Goal: Transaction & Acquisition: Purchase product/service

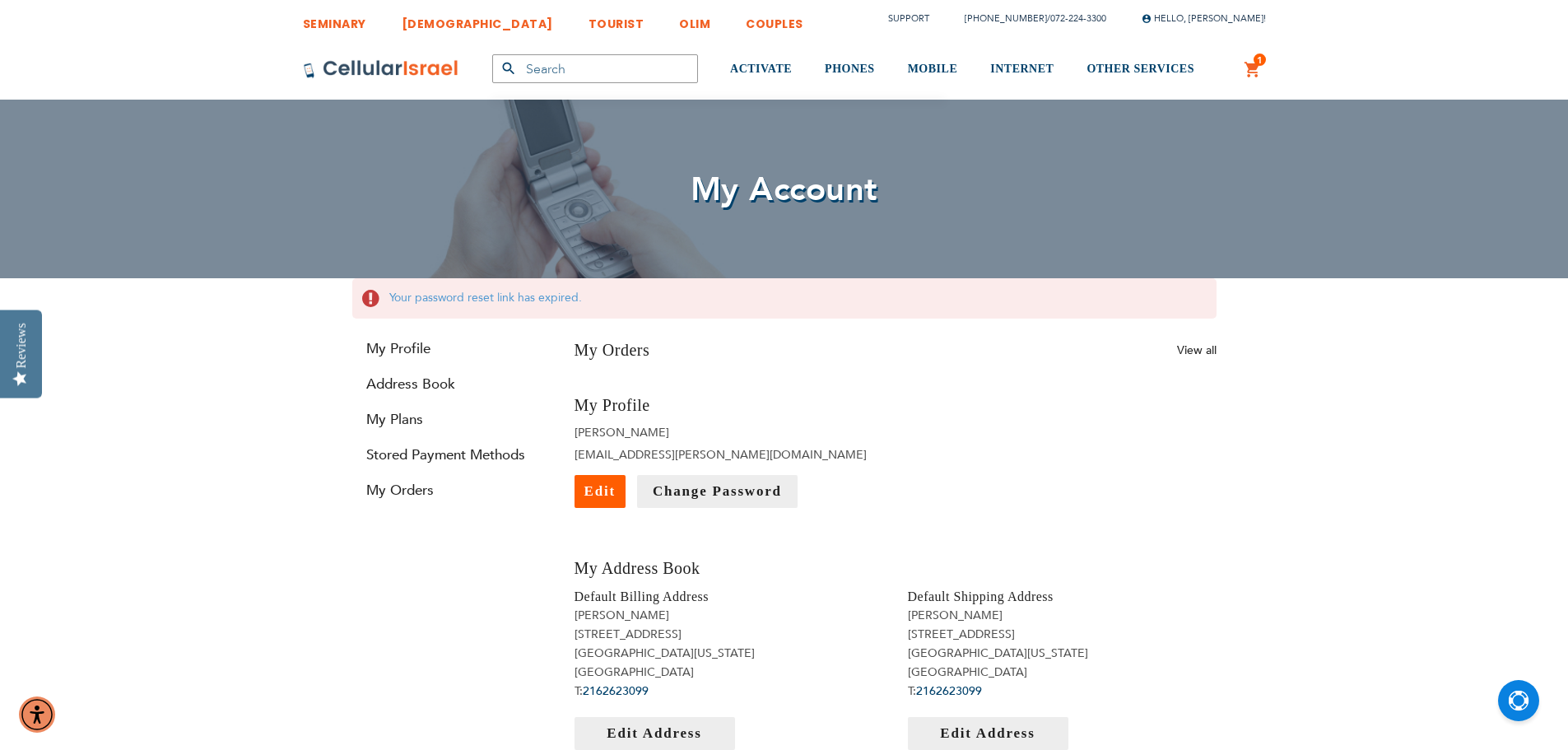
type input "[EMAIL_ADDRESS][PERSON_NAME][DOMAIN_NAME]"
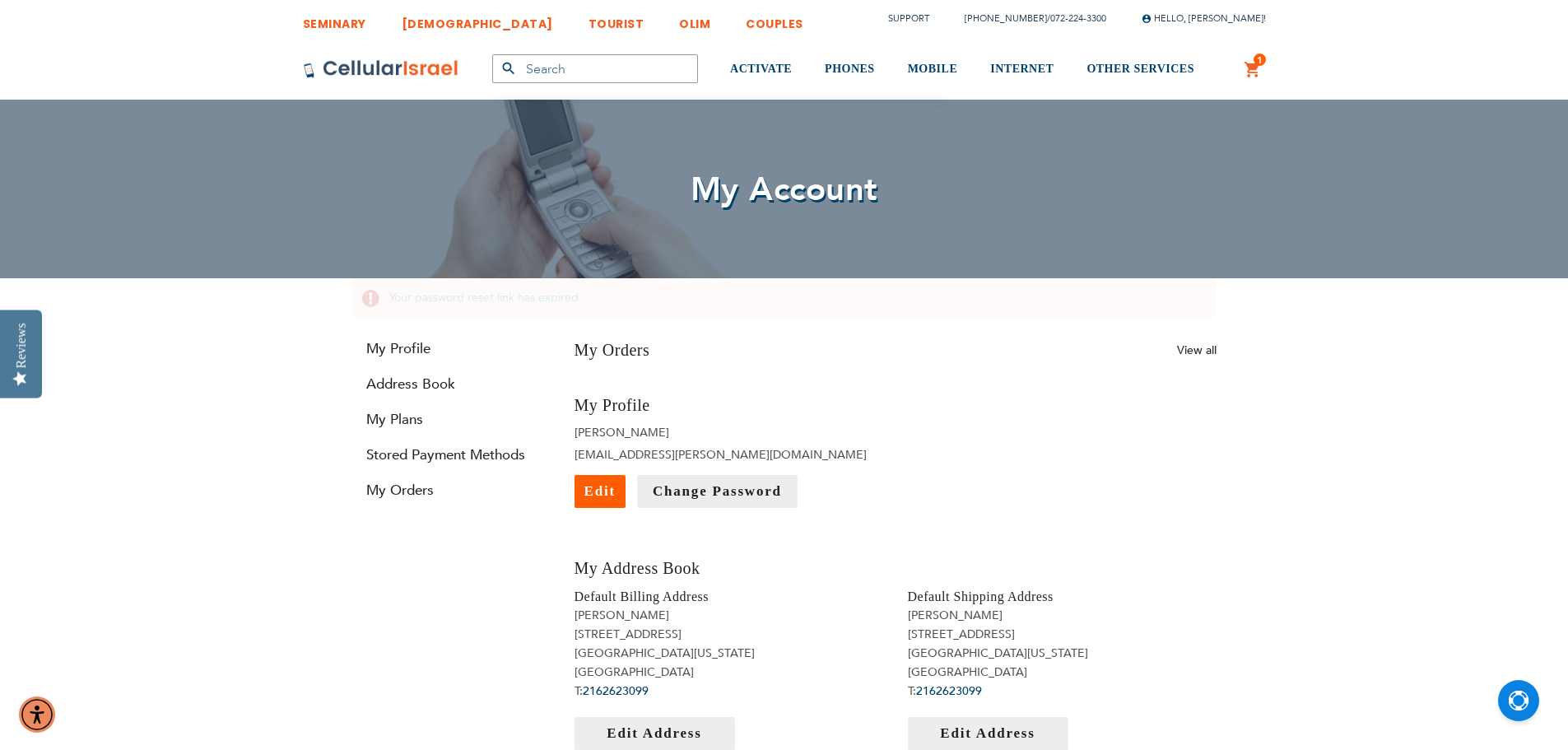
click at [1249, 68] on link "1 1 items My Cart" at bounding box center [1253, 70] width 18 height 20
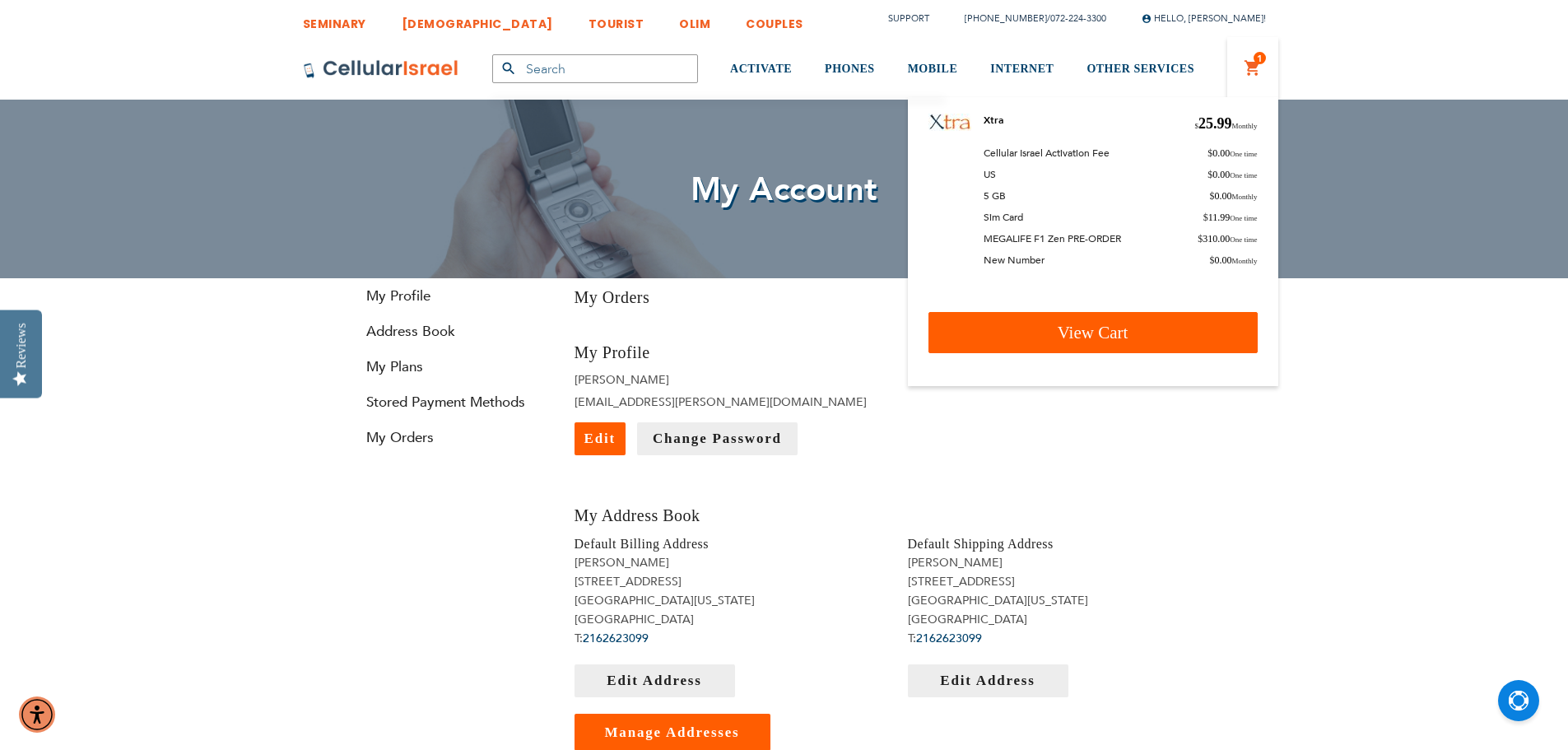
click at [1059, 330] on span "View Cart" at bounding box center [1093, 333] width 70 height 20
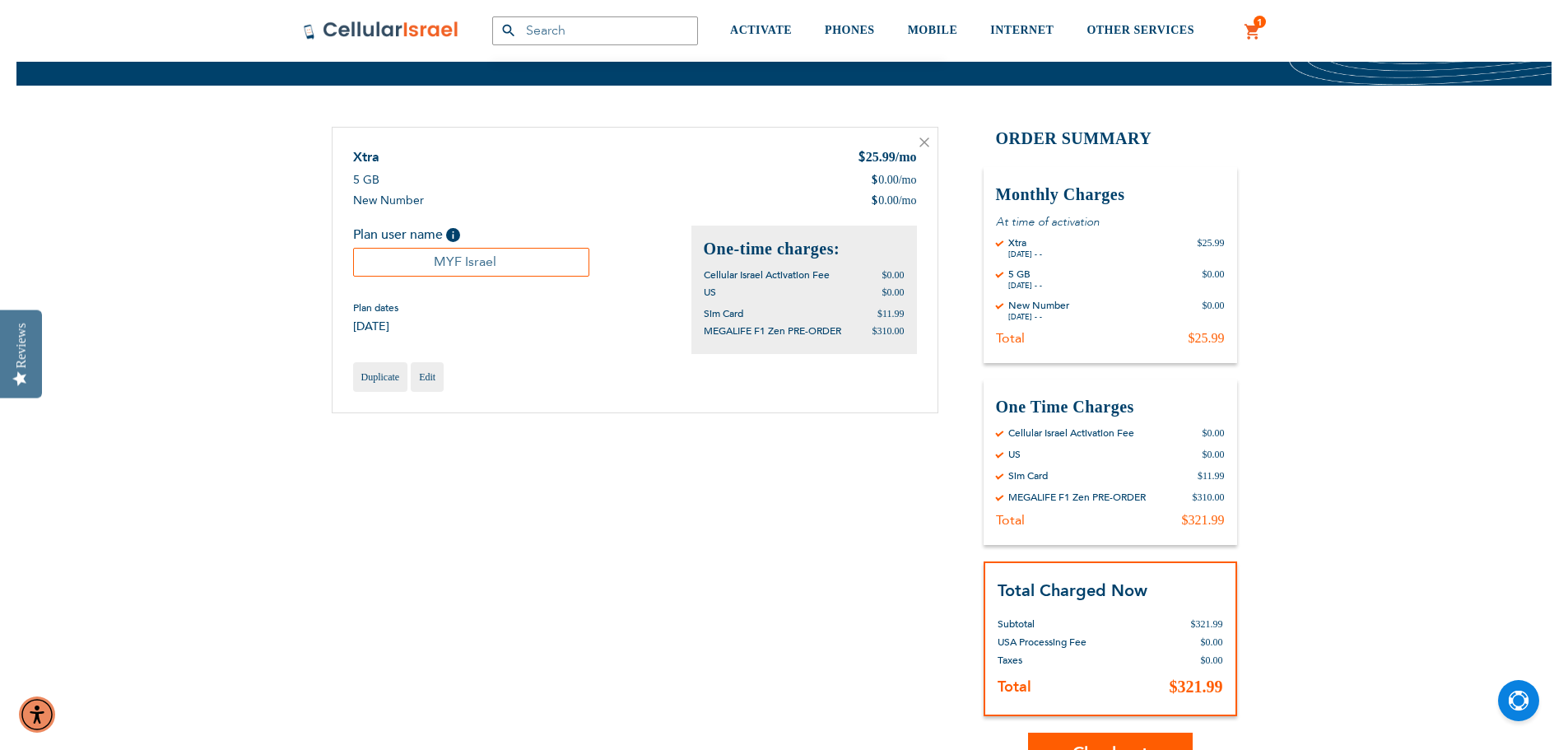
scroll to position [114, 0]
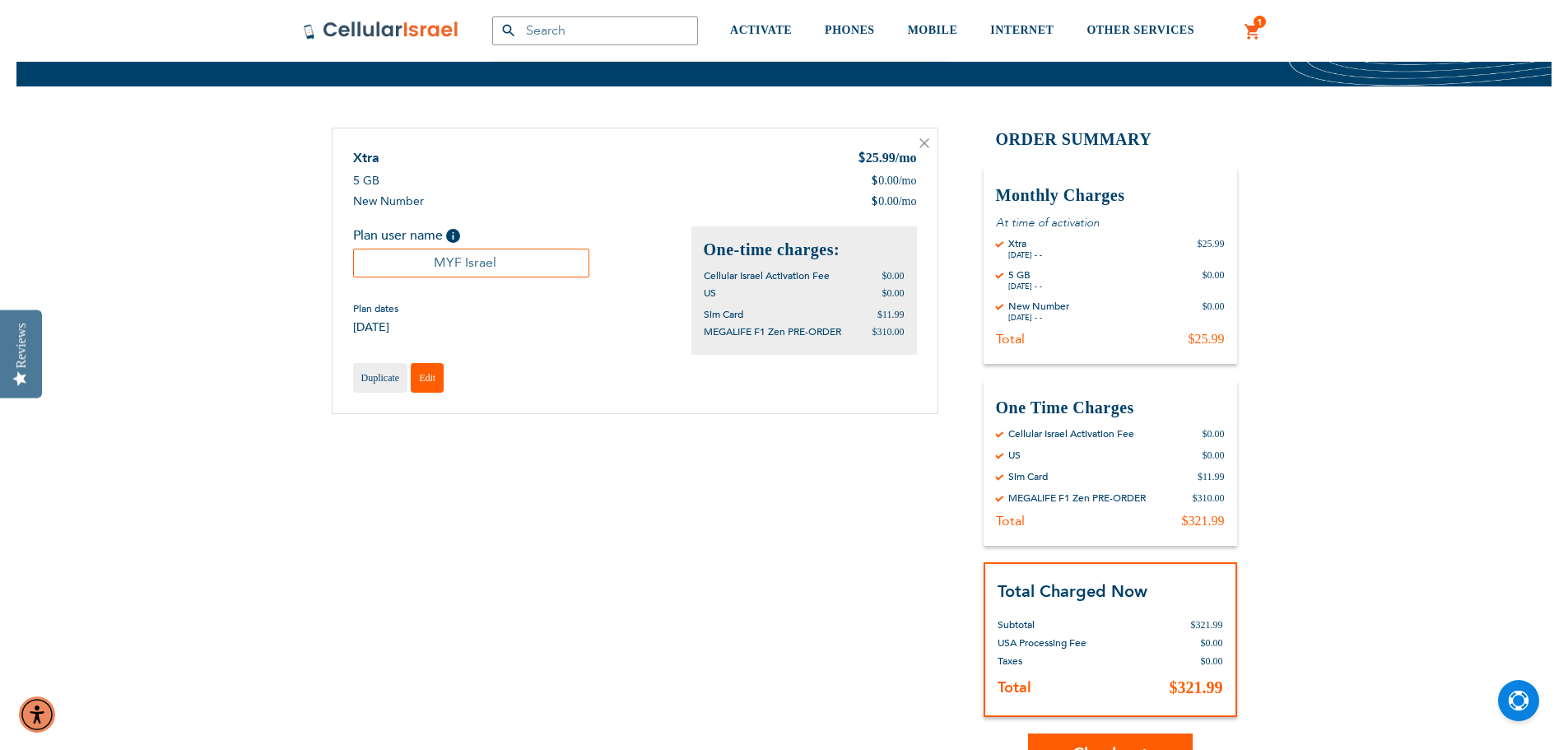
type input "[EMAIL_ADDRESS][PERSON_NAME][DOMAIN_NAME]"
click at [428, 372] on span "Edit" at bounding box center [427, 378] width 17 height 12
